Goal: Information Seeking & Learning: Learn about a topic

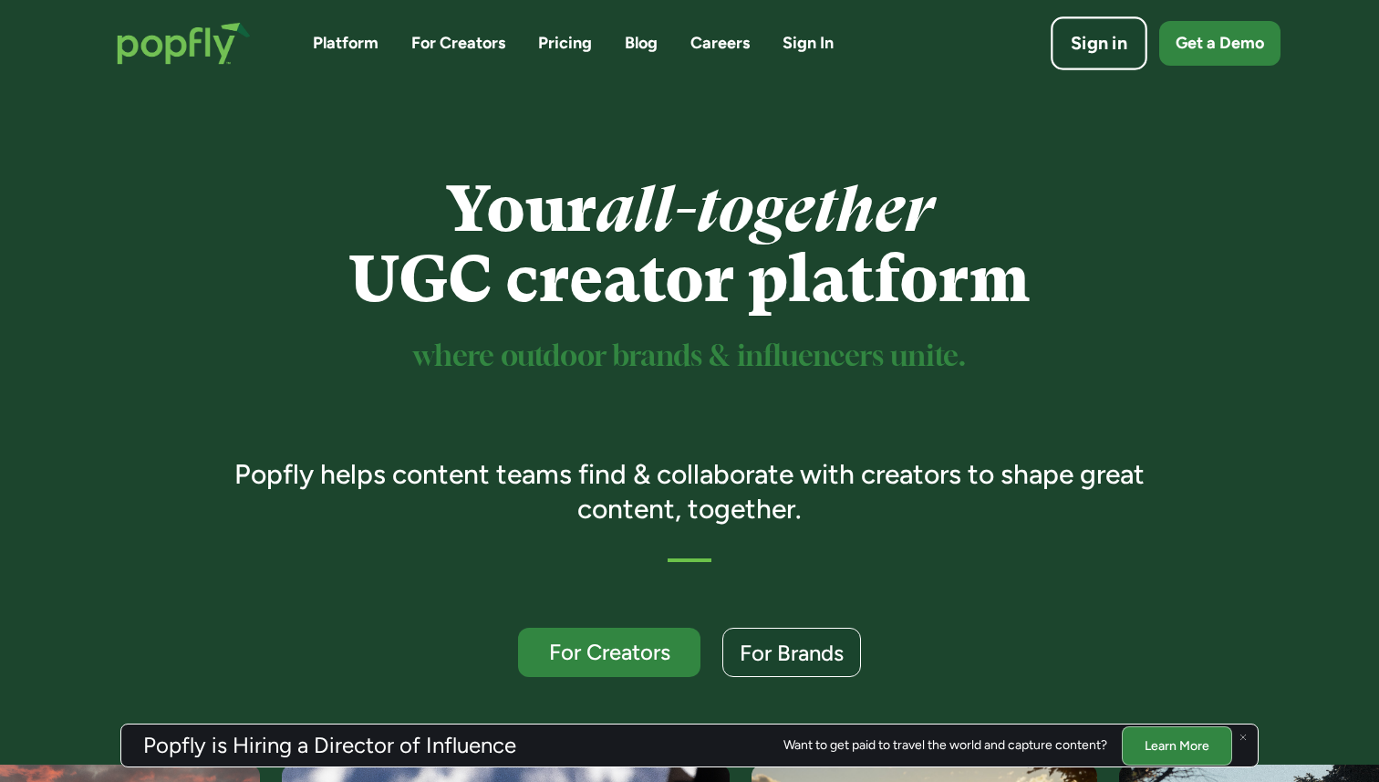
click at [1108, 34] on div "Sign in" at bounding box center [1099, 44] width 57 height 26
click at [556, 34] on link "Pricing" at bounding box center [565, 43] width 54 height 23
